Goal: Information Seeking & Learning: Learn about a topic

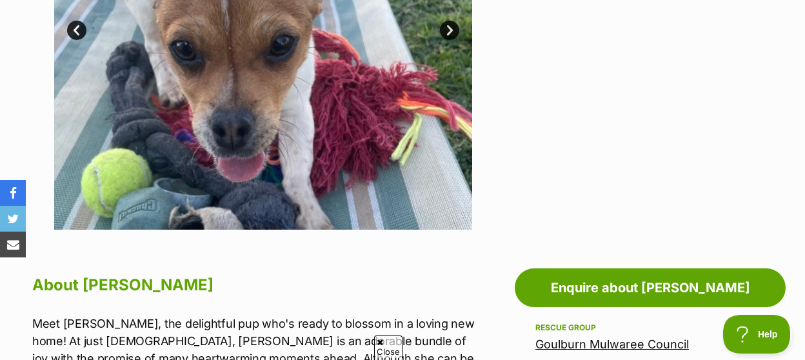
scroll to position [670, 0]
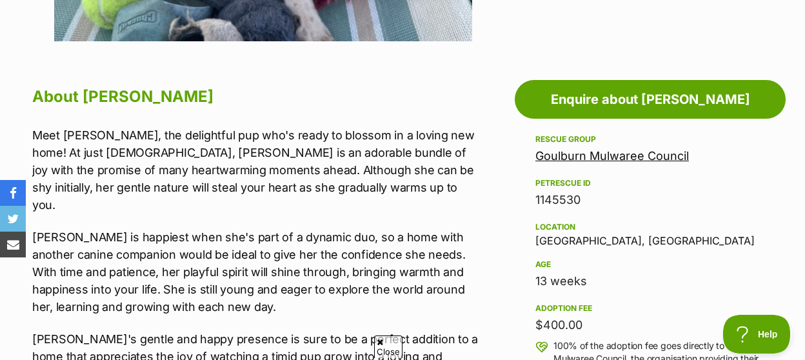
click at [621, 149] on link "Goulburn Mulwaree Council" at bounding box center [611, 156] width 153 height 14
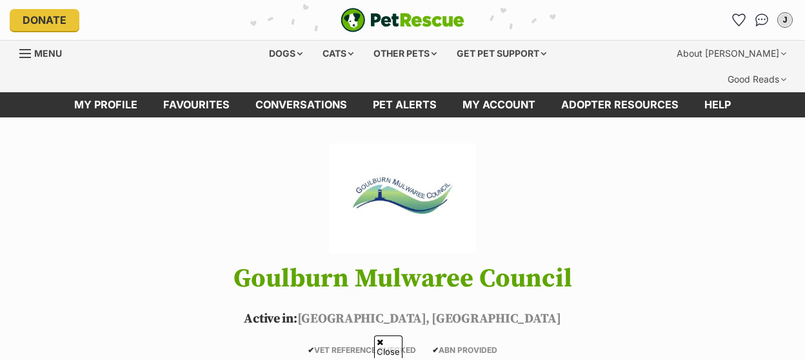
scroll to position [1333, 0]
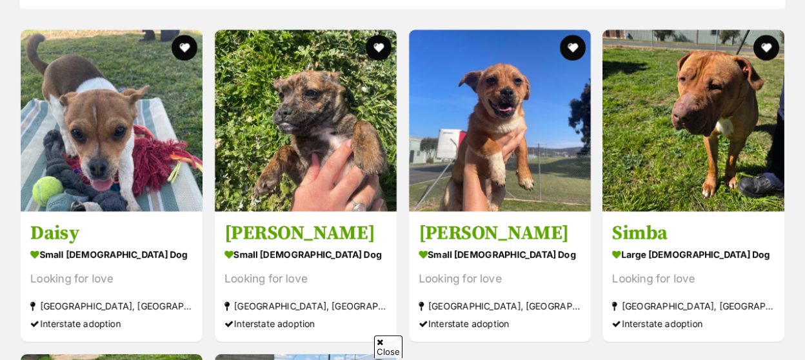
click at [332, 168] on img at bounding box center [306, 121] width 182 height 182
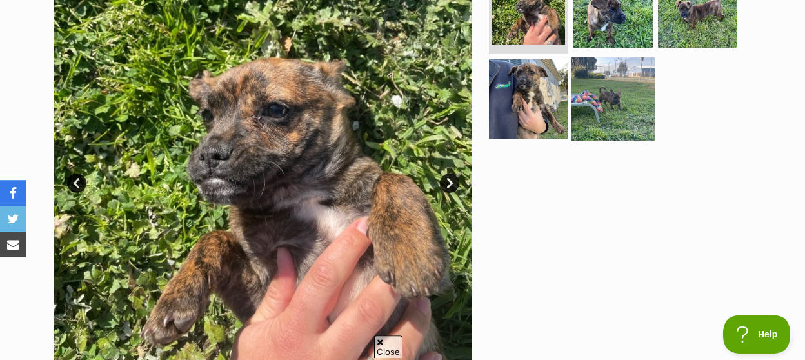
scroll to position [268, 0]
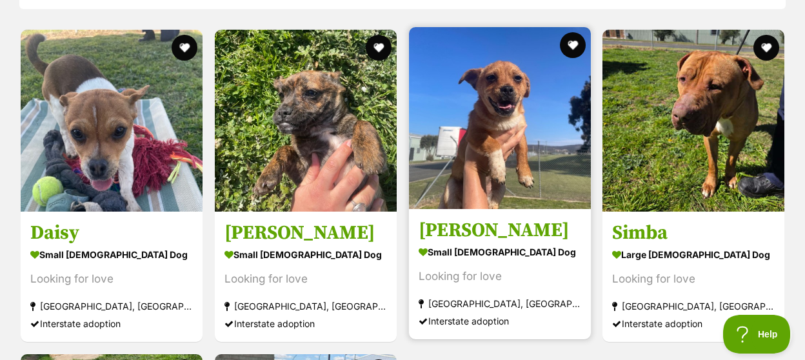
click at [487, 118] on img at bounding box center [500, 118] width 182 height 182
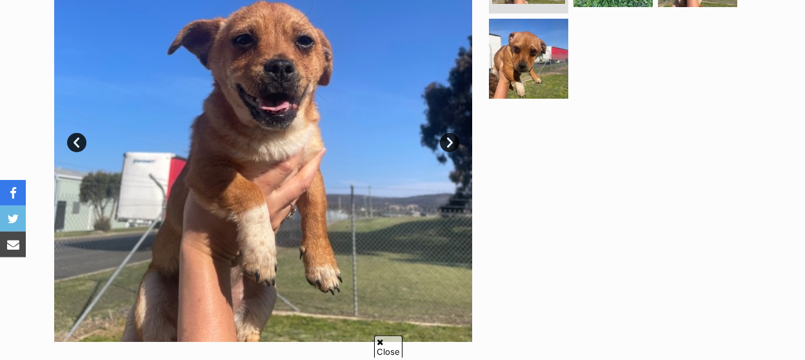
scroll to position [402, 0]
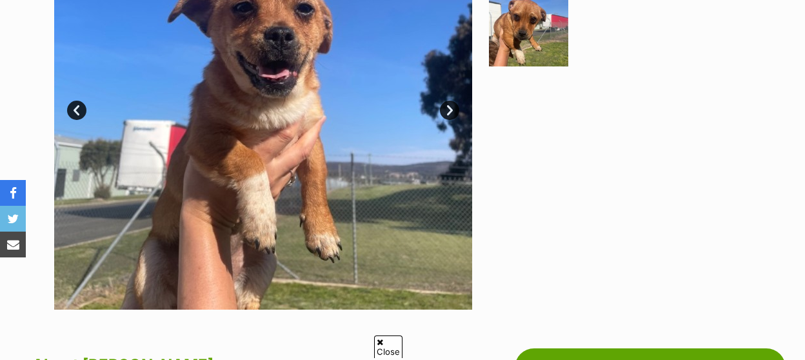
click at [450, 101] on link "Next" at bounding box center [449, 110] width 19 height 19
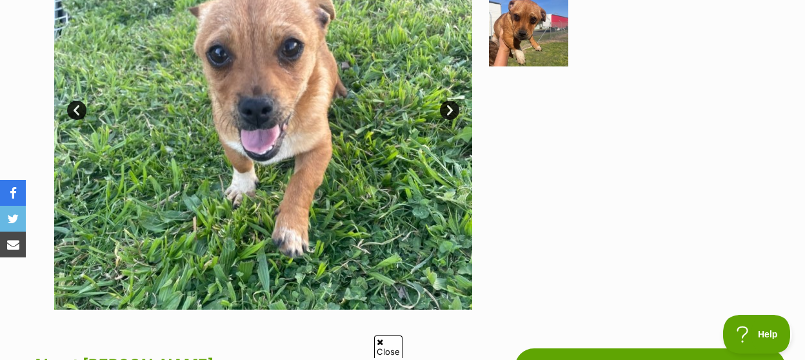
scroll to position [0, 0]
click at [449, 101] on link "Next" at bounding box center [449, 110] width 19 height 19
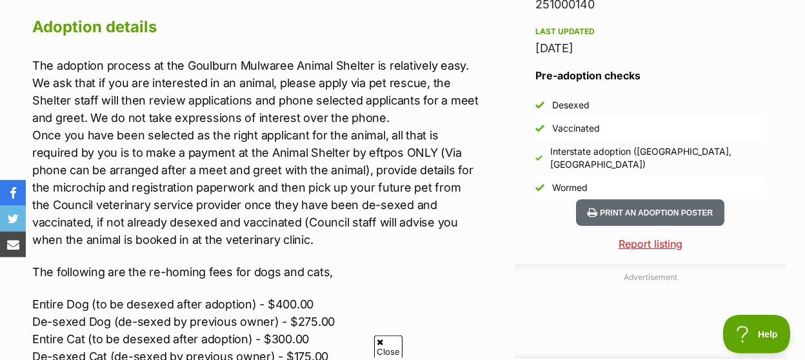
scroll to position [1140, 0]
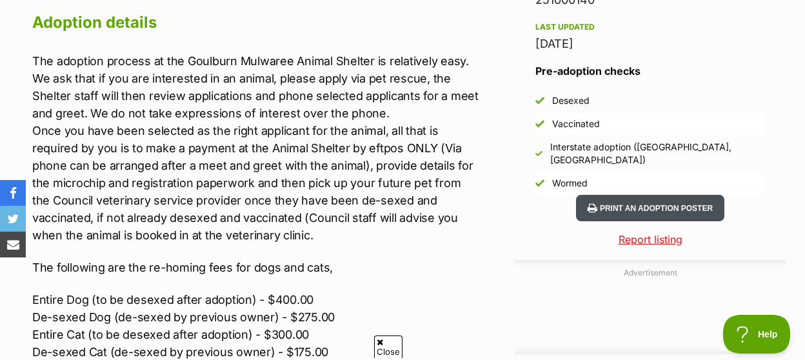
click at [653, 195] on button "Print an adoption poster" at bounding box center [650, 208] width 148 height 26
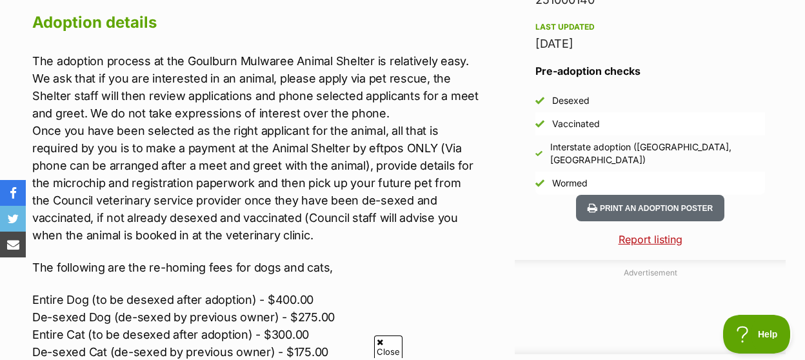
click at [659, 231] on link "Report listing" at bounding box center [649, 238] width 271 height 15
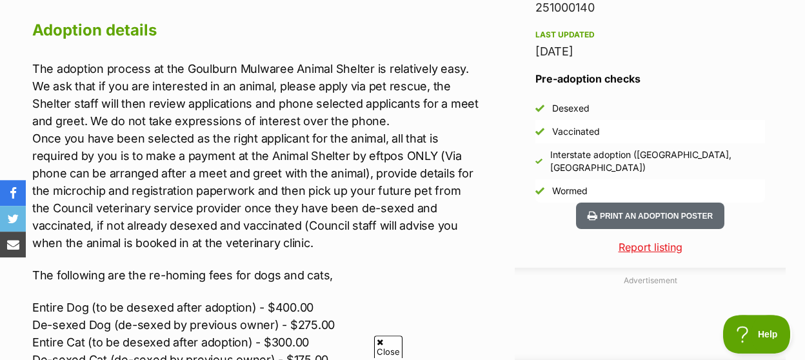
scroll to position [1140, 0]
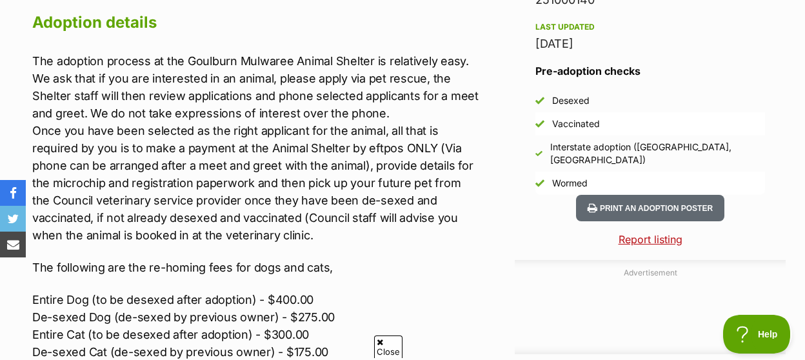
click at [629, 231] on link "Report listing" at bounding box center [649, 238] width 271 height 15
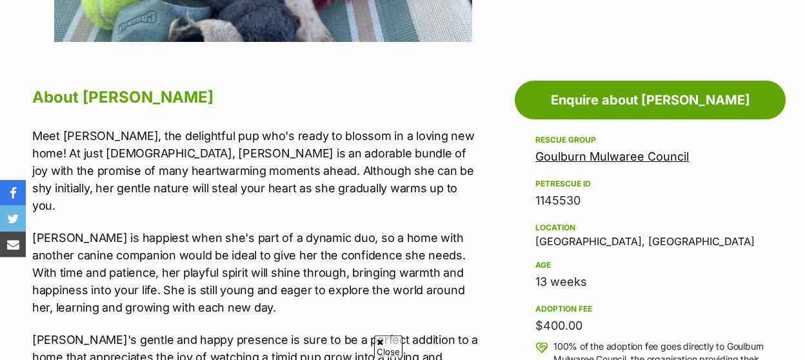
scroll to position [670, 0]
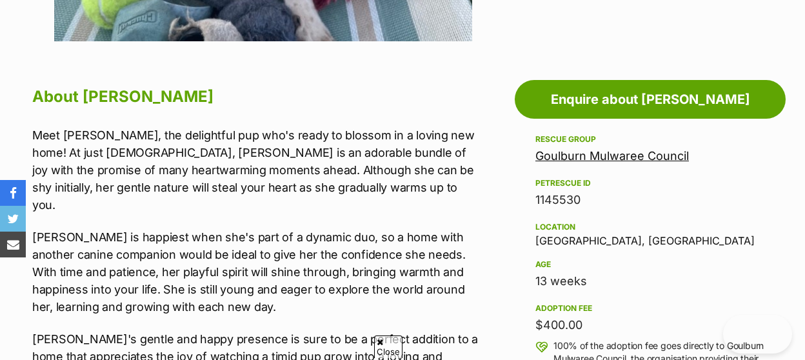
click at [620, 149] on link "Goulburn Mulwaree Council" at bounding box center [611, 156] width 153 height 14
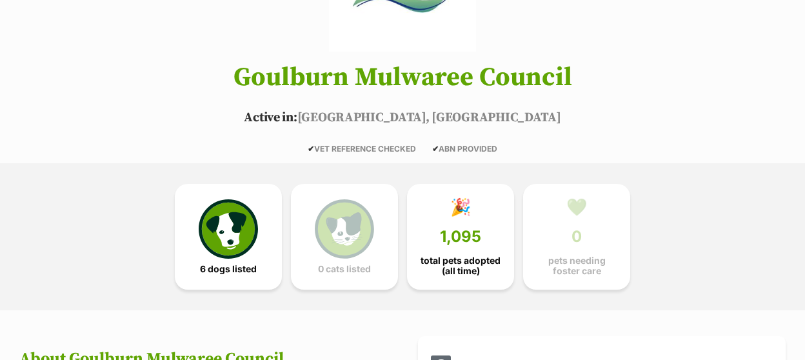
scroll to position [201, 0]
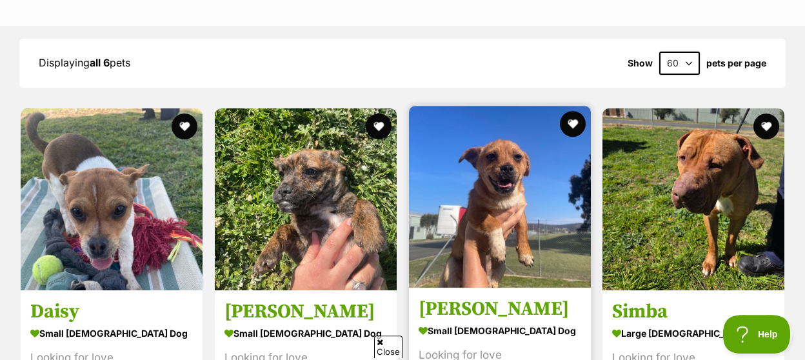
scroll to position [1255, 0]
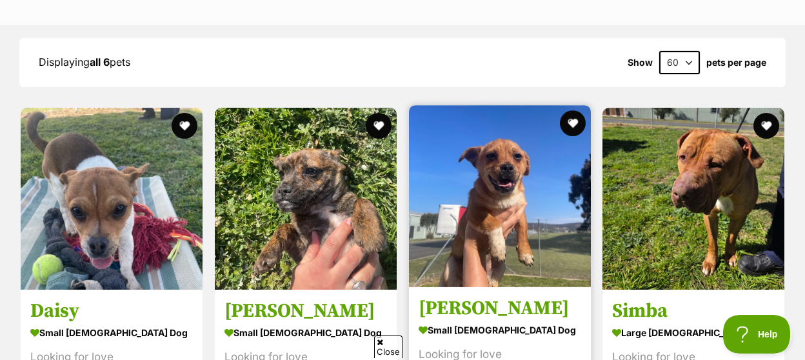
click at [505, 173] on img at bounding box center [500, 196] width 182 height 182
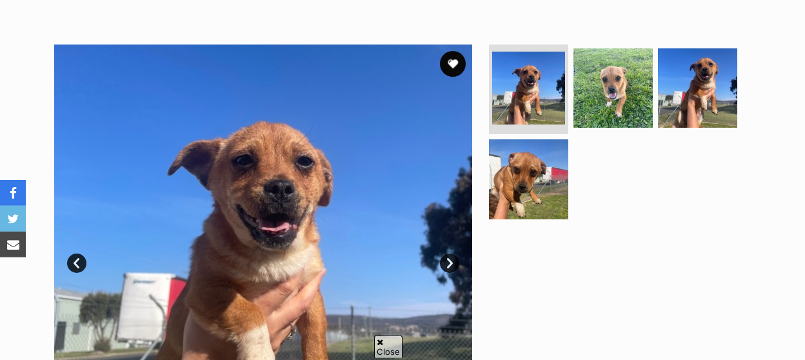
scroll to position [268, 0]
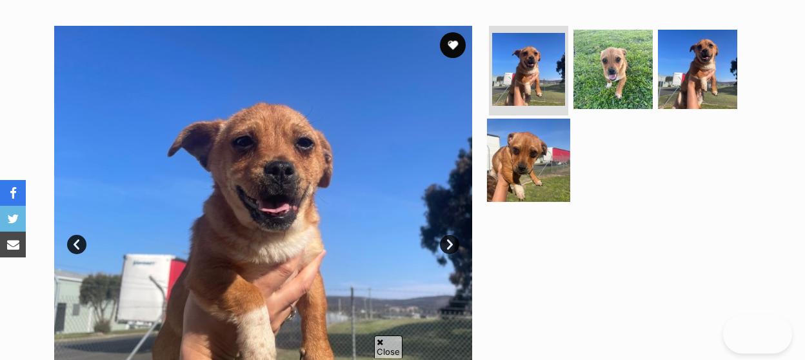
click at [526, 137] on img at bounding box center [528, 160] width 83 height 83
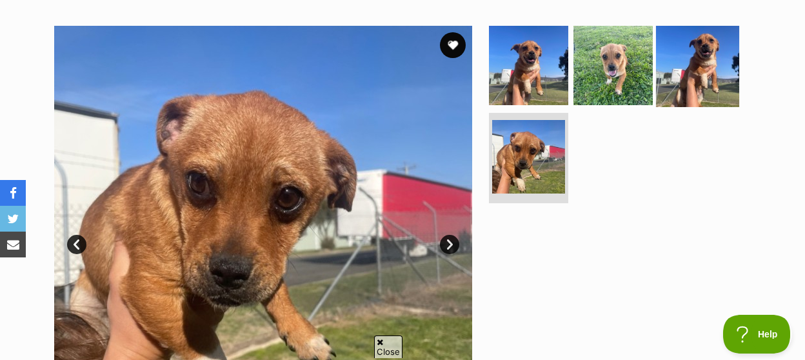
click at [702, 61] on img at bounding box center [697, 64] width 83 height 83
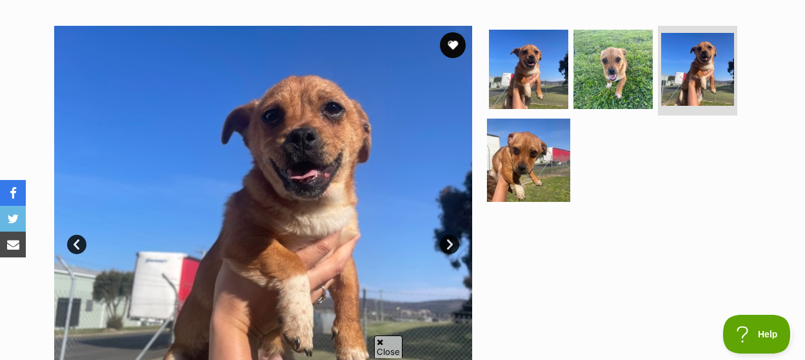
click at [515, 147] on img at bounding box center [528, 160] width 83 height 83
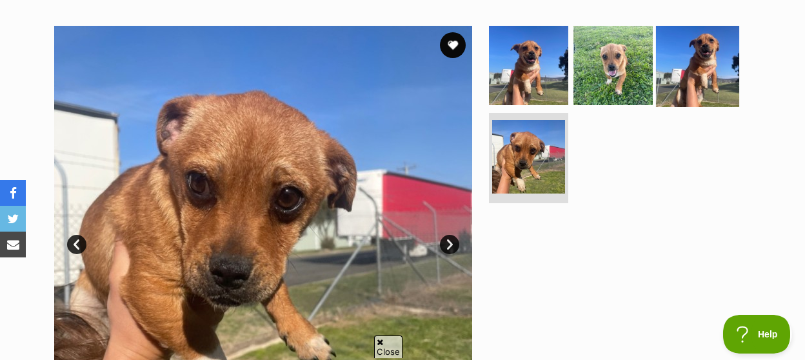
click at [699, 66] on img at bounding box center [697, 64] width 83 height 83
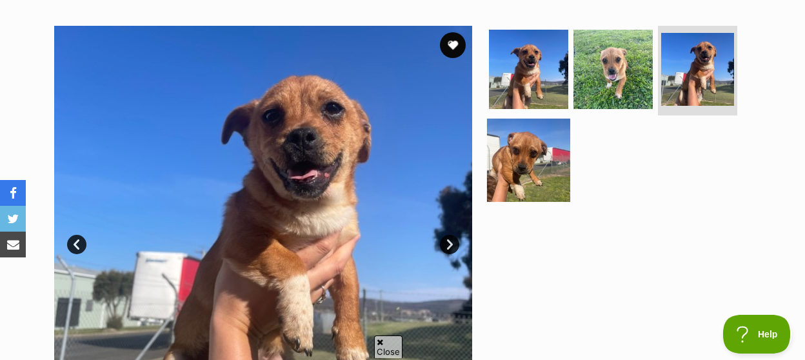
click at [519, 141] on img at bounding box center [528, 160] width 83 height 83
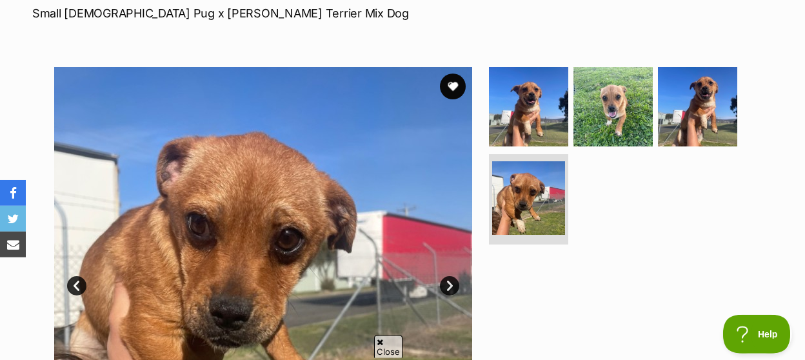
scroll to position [201, 0]
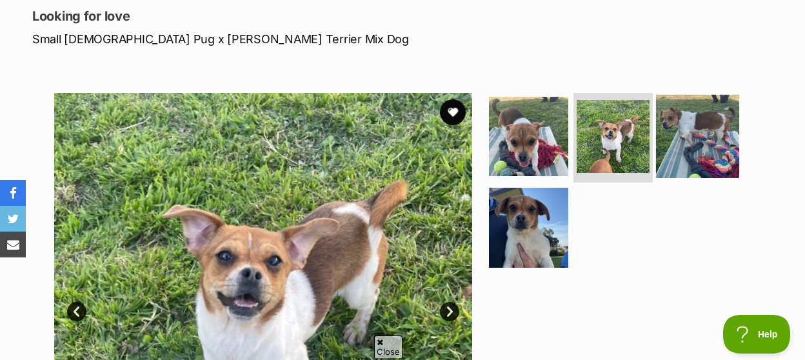
click at [694, 103] on img at bounding box center [697, 135] width 83 height 83
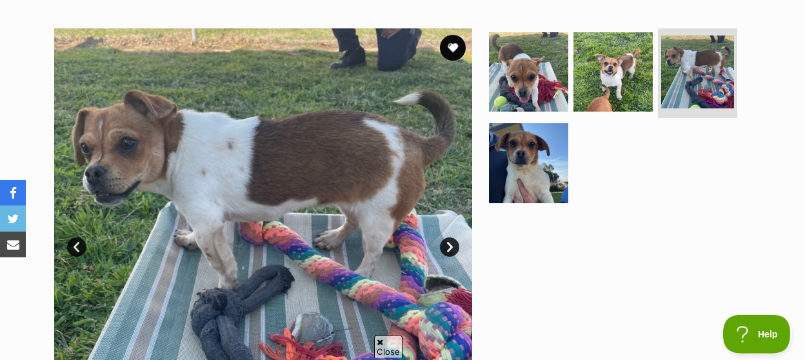
scroll to position [268, 0]
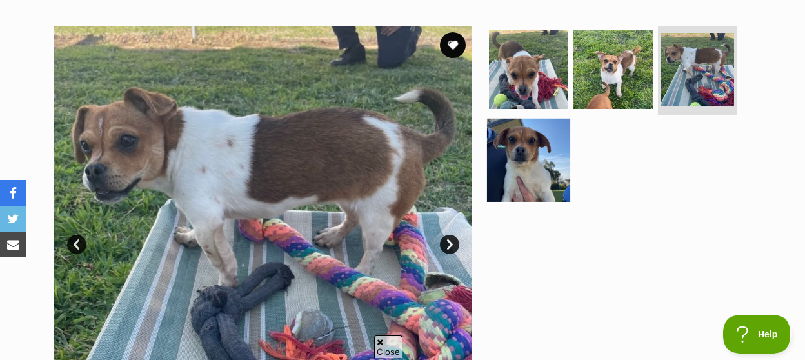
click at [509, 157] on img at bounding box center [528, 160] width 83 height 83
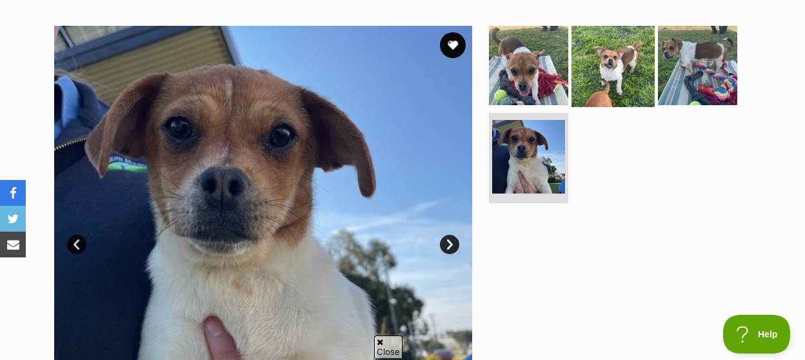
click at [609, 55] on img at bounding box center [612, 64] width 83 height 83
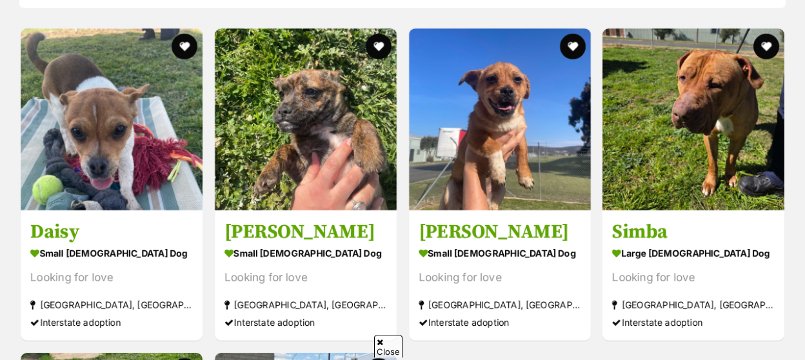
scroll to position [1333, 0]
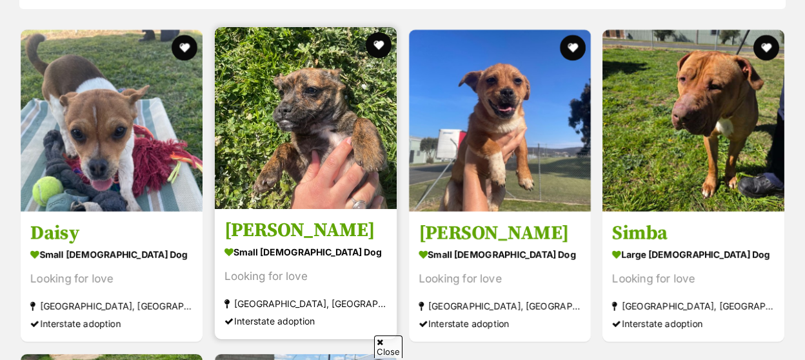
click at [309, 121] on img at bounding box center [306, 118] width 182 height 182
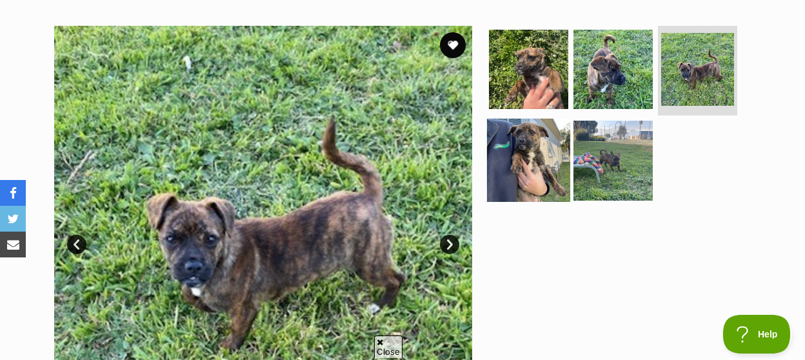
click at [534, 135] on img at bounding box center [528, 160] width 83 height 83
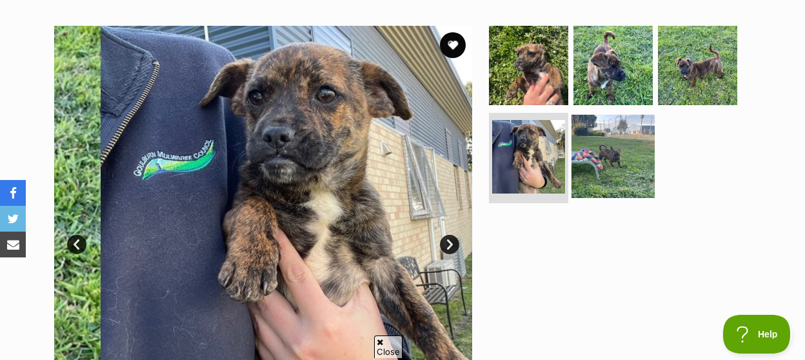
click at [612, 141] on img at bounding box center [612, 156] width 83 height 83
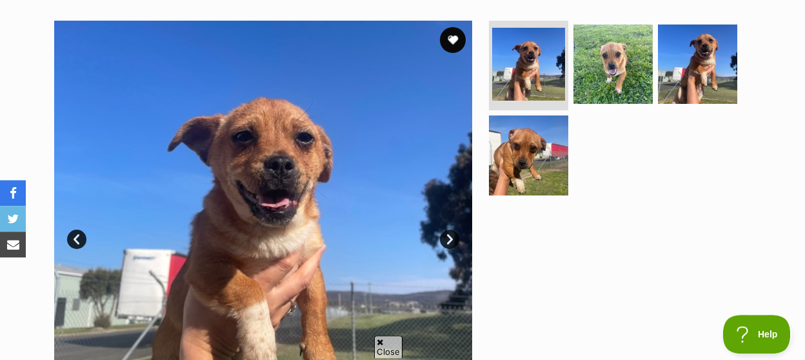
scroll to position [268, 0]
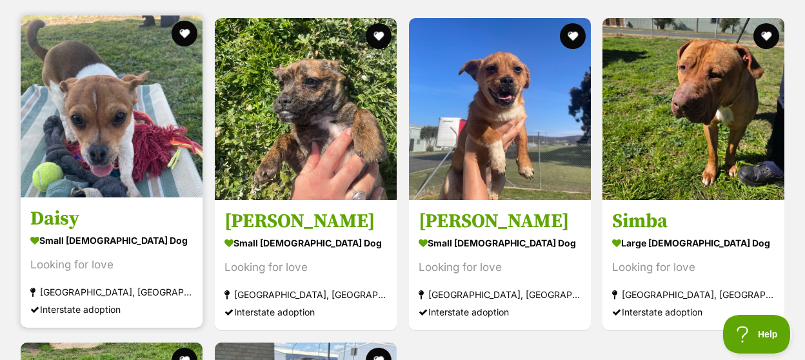
click at [104, 88] on img at bounding box center [112, 106] width 182 height 182
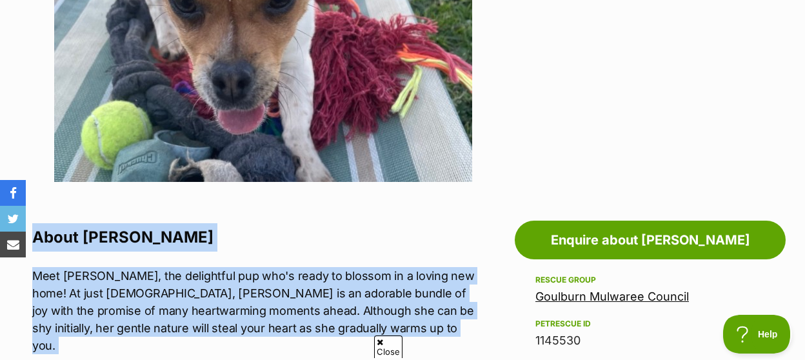
scroll to position [527, 0]
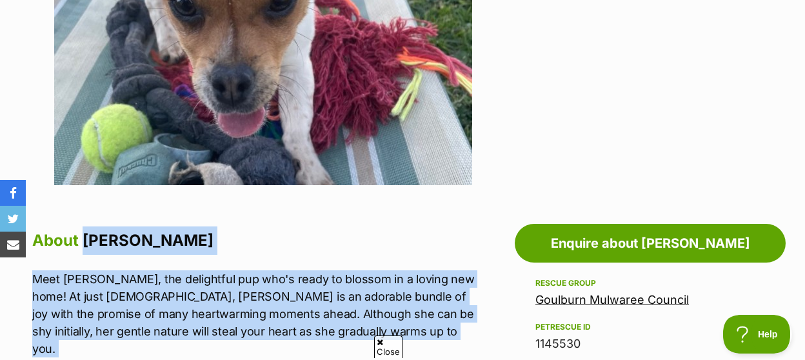
drag, startPoint x: 343, startPoint y: 242, endPoint x: 81, endPoint y: 230, distance: 262.7
copy div "Daisy Meet Daisy, the delightful pup who's ready to blossom in a loving new hom…"
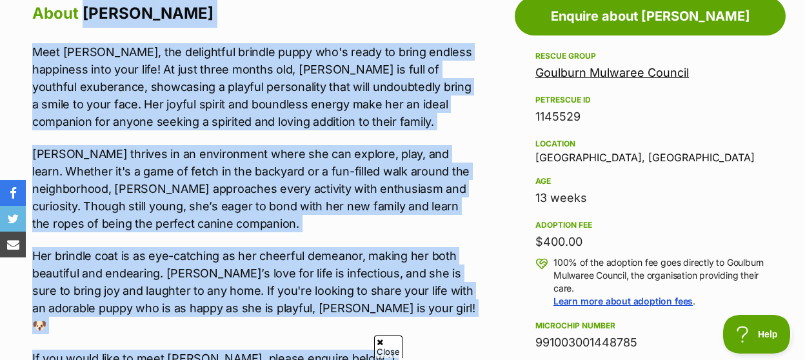
scroll to position [863, 0]
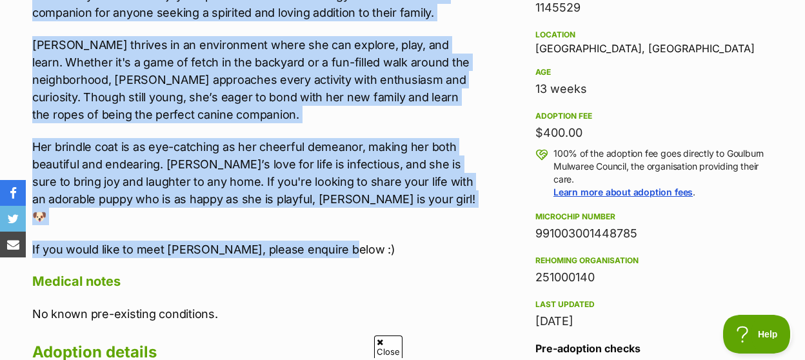
drag, startPoint x: 82, startPoint y: 84, endPoint x: 367, endPoint y: 228, distance: 319.7
copy div "Minnie Meet Minnie, the delightful brindle puppy who's ready to bring endless h…"
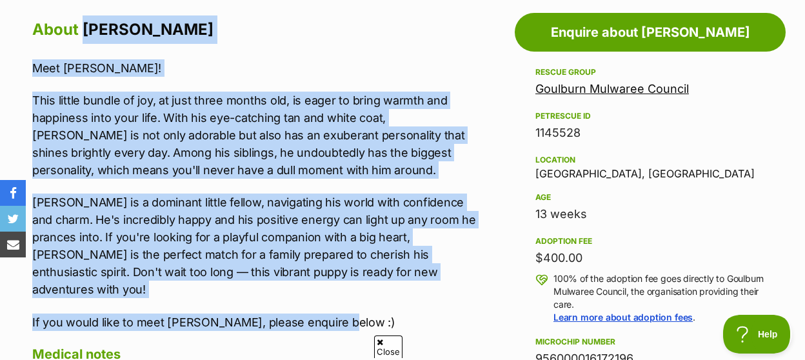
drag, startPoint x: 82, startPoint y: 14, endPoint x: 331, endPoint y: 230, distance: 329.5
copy div "[PERSON_NAME] Meet [PERSON_NAME]! This little bundle of joy, at just three mont…"
click at [608, 82] on link "Goulburn Mulwaree Council" at bounding box center [611, 89] width 153 height 14
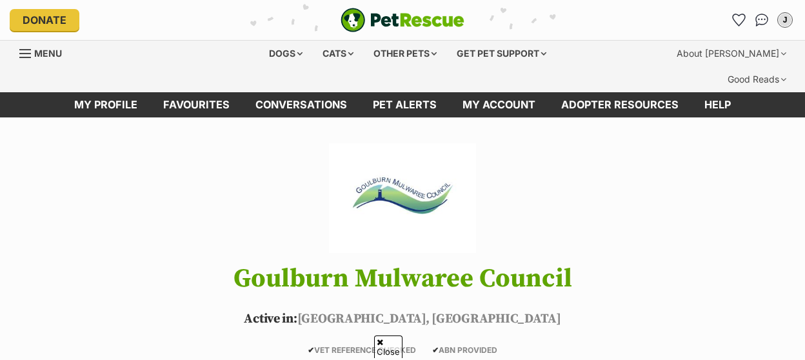
scroll to position [268, 0]
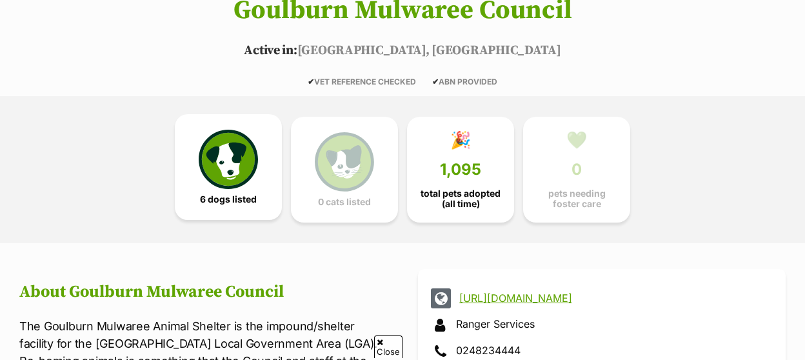
click at [235, 158] on img at bounding box center [228, 159] width 59 height 59
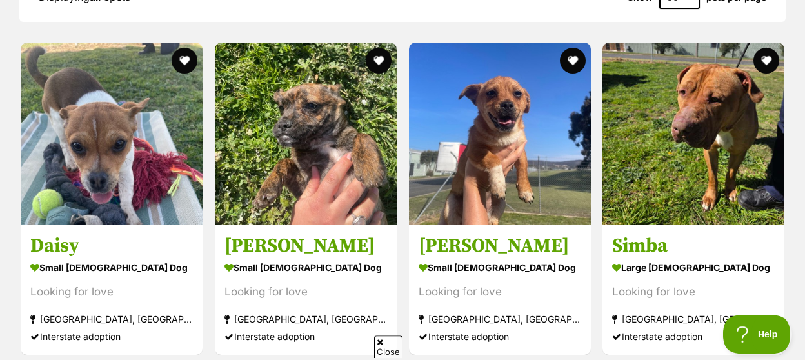
scroll to position [1322, 0]
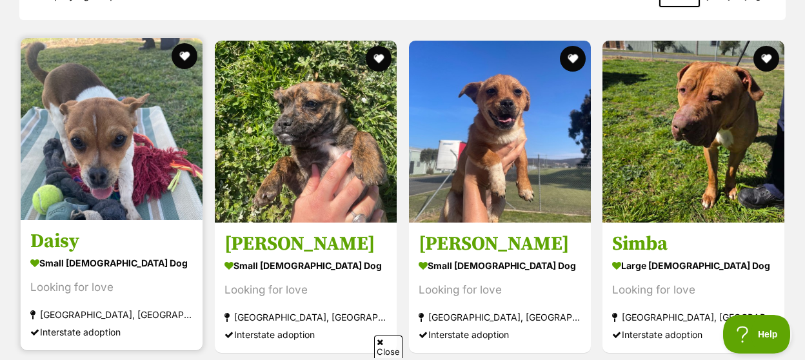
click at [170, 165] on img at bounding box center [112, 129] width 182 height 182
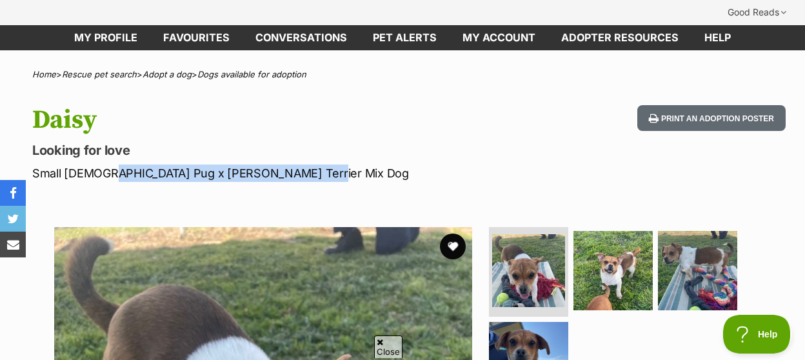
drag, startPoint x: 103, startPoint y: 158, endPoint x: 294, endPoint y: 157, distance: 190.8
click at [294, 164] on p "Small [DEMOGRAPHIC_DATA] Pug x [PERSON_NAME] Terrier Mix Dog" at bounding box center [262, 172] width 460 height 17
